Goal: Task Accomplishment & Management: Complete application form

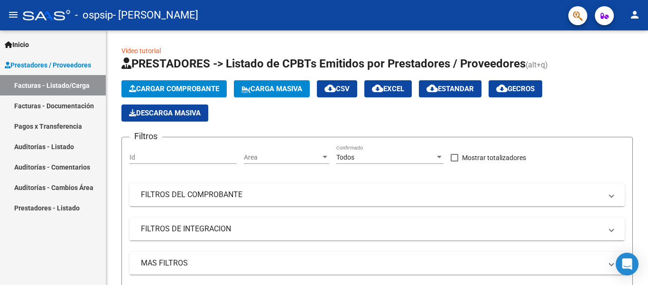
click at [188, 91] on span "Cargar Comprobante" at bounding box center [174, 88] width 90 height 9
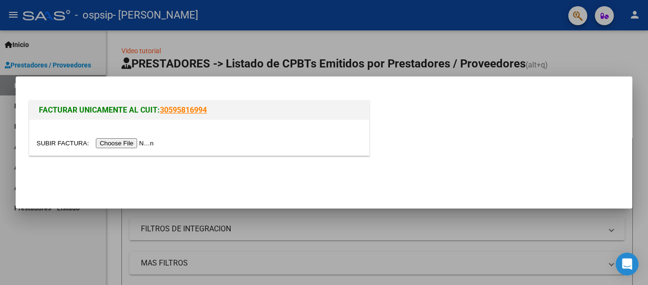
click at [137, 152] on div at bounding box center [199, 138] width 340 height 36
click at [146, 140] on input "file" at bounding box center [97, 143] width 120 height 10
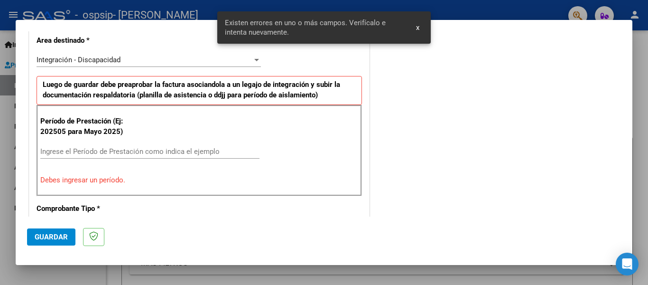
scroll to position [238, 0]
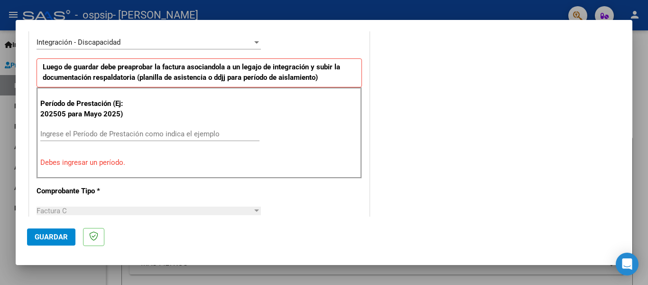
click at [136, 135] on input "Ingrese el Período de Prestación como indica el ejemplo" at bounding box center [149, 134] width 219 height 9
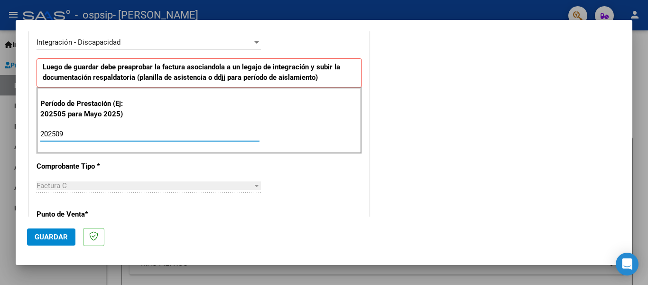
type input "202509"
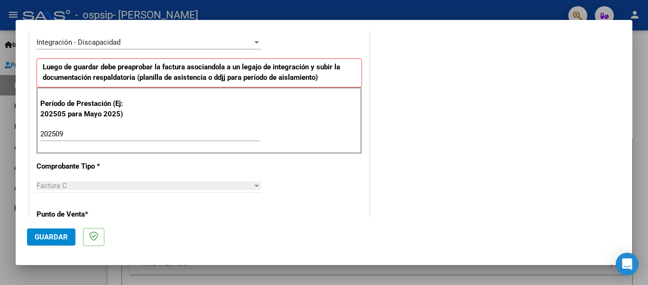
click at [625, 97] on mat-dialog-content "COMPROBANTE VER COMPROBANTE El comprobante fue leído exitosamente. DATOS DEL CO…" at bounding box center [324, 123] width 617 height 185
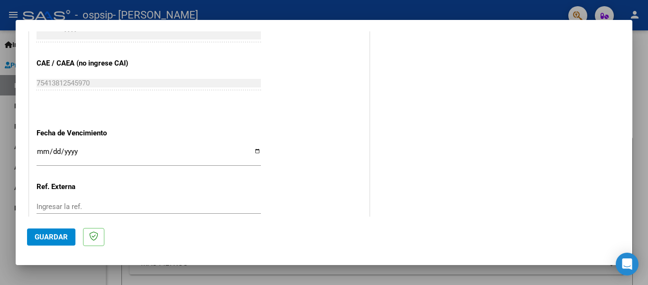
scroll to position [610, 0]
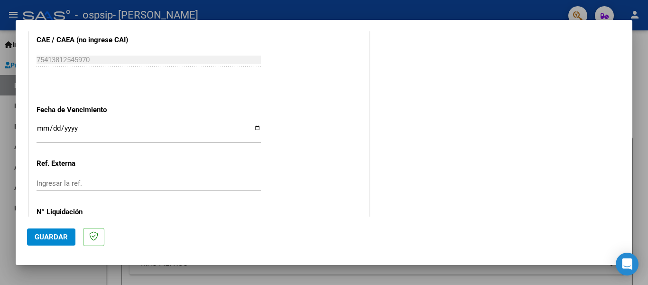
click at [256, 128] on input "Ingresar la fecha" at bounding box center [149, 131] width 224 height 15
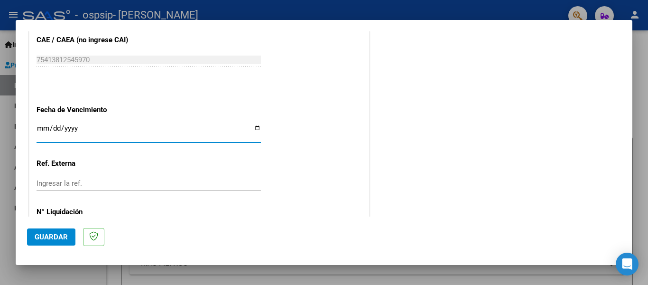
type input "[DATE]"
click at [53, 236] on span "Guardar" at bounding box center [51, 237] width 33 height 9
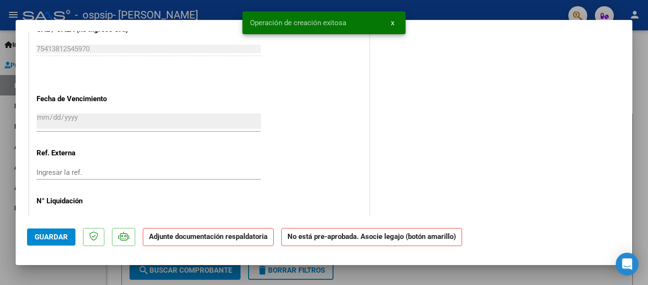
scroll to position [0, 0]
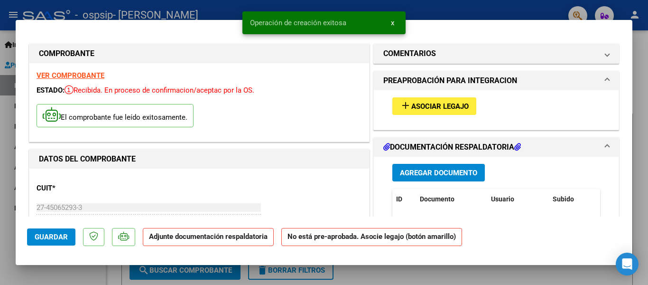
click at [435, 105] on span "Asociar Legajo" at bounding box center [439, 106] width 57 height 9
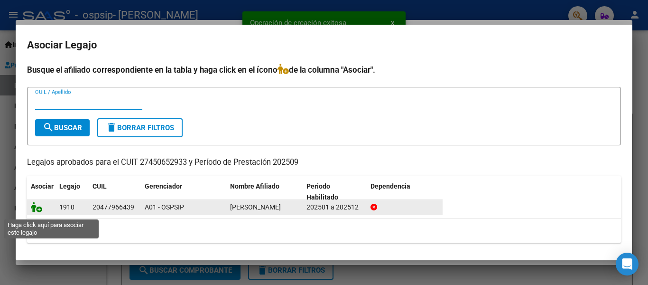
click at [36, 212] on icon at bounding box center [36, 207] width 11 height 10
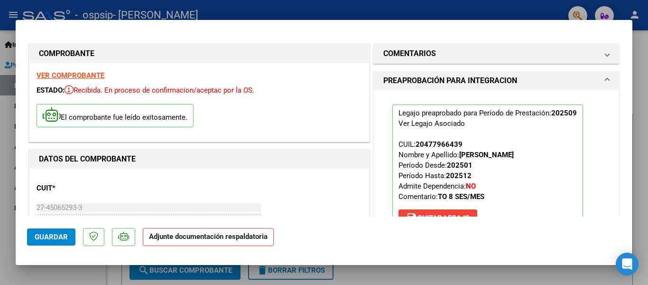
scroll to position [214, 0]
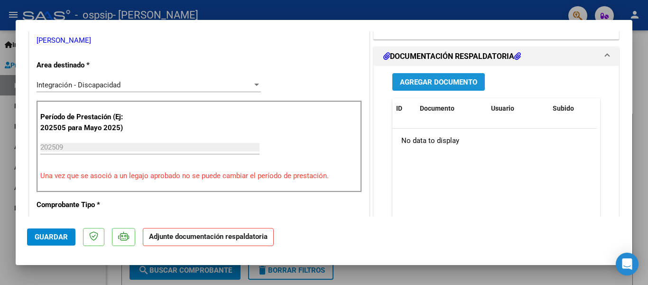
click at [393, 78] on button "Agregar Documento" at bounding box center [438, 82] width 93 height 18
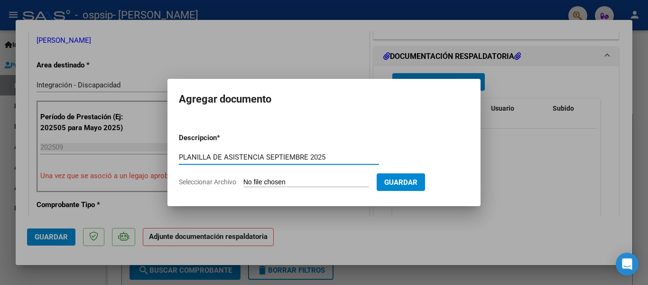
type input "PLANILLA DE ASISTENCIA SEPTIEMBRE 2025"
click at [318, 181] on input "Seleccionar Archivo" at bounding box center [306, 182] width 126 height 9
type input "C:\fakepath\PA SEPT.pdf"
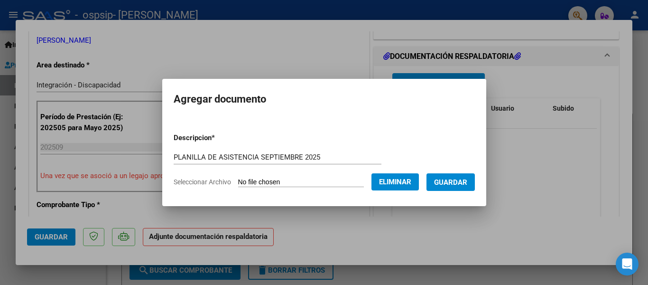
click at [450, 186] on span "Guardar" at bounding box center [450, 182] width 33 height 9
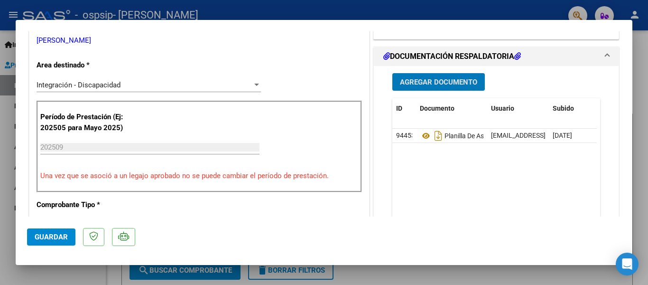
click at [60, 232] on button "Guardar" at bounding box center [51, 236] width 48 height 17
